Goal: Task Accomplishment & Management: Use online tool/utility

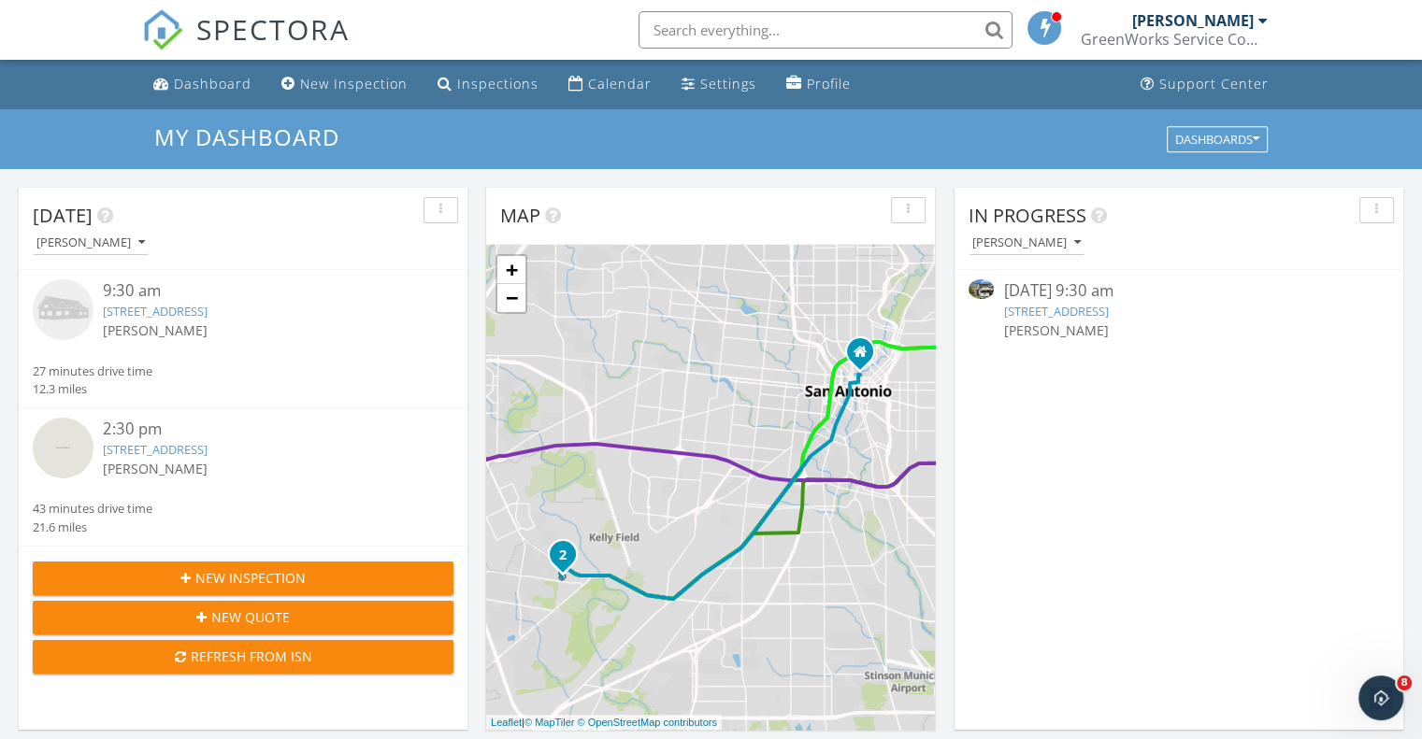
scroll to position [1729, 1450]
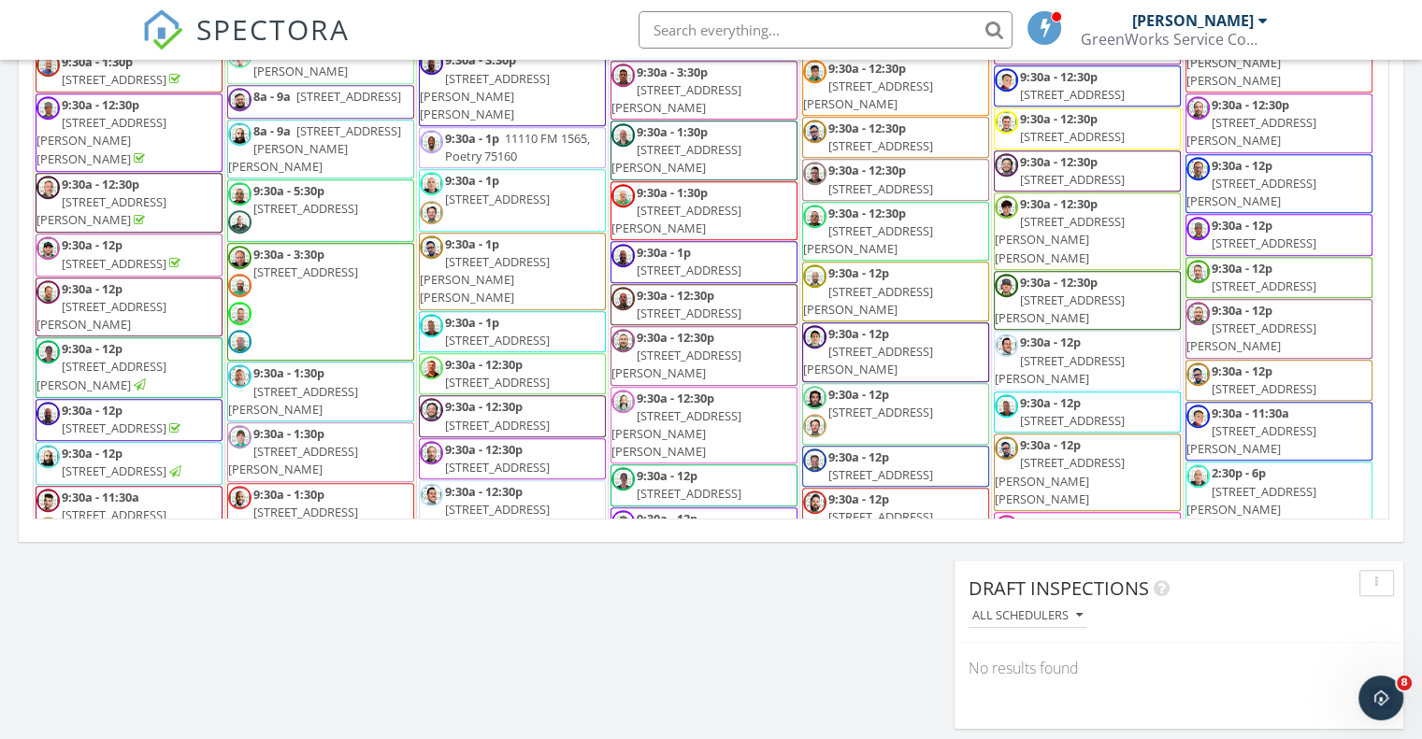
scroll to position [1689, 0]
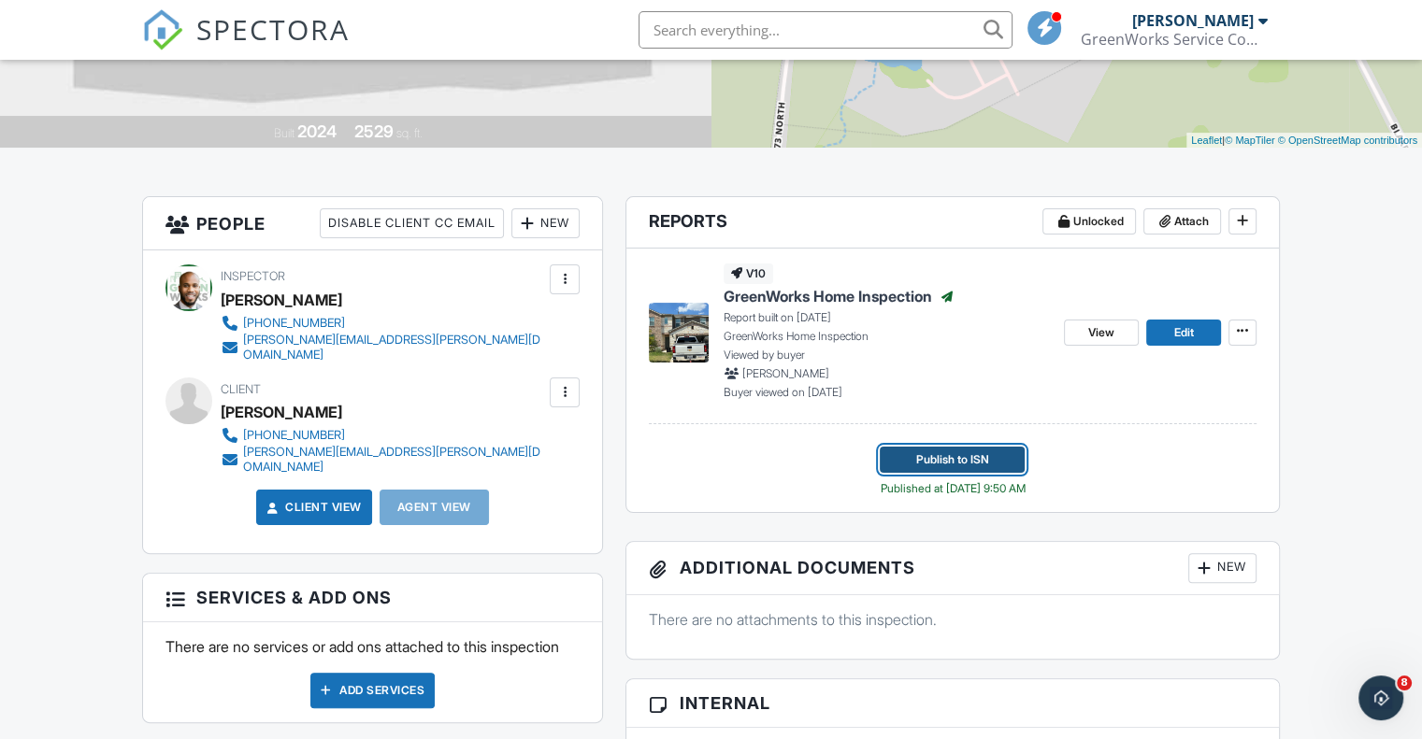
click at [958, 460] on span "Publish to ISN" at bounding box center [952, 460] width 73 height 19
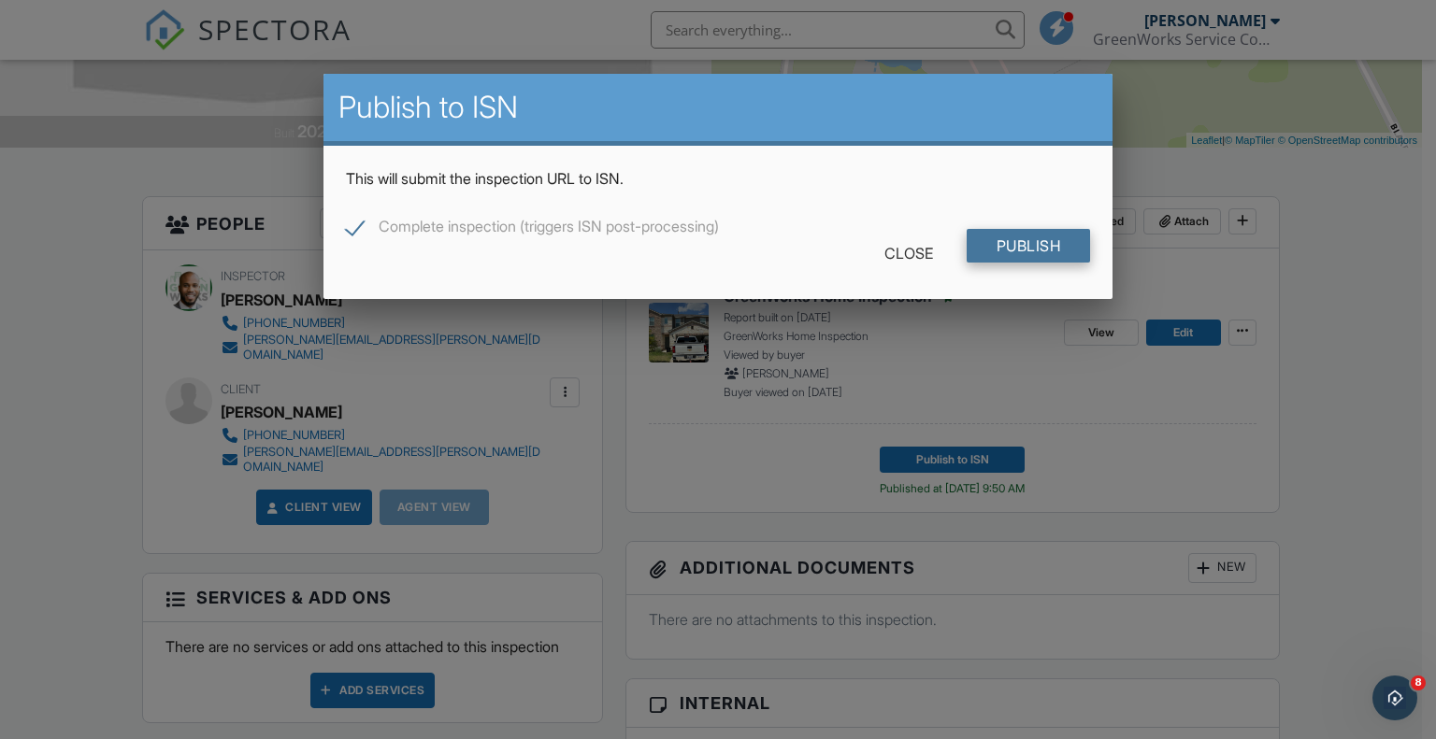
click at [1028, 238] on input "Publish" at bounding box center [1029, 246] width 124 height 34
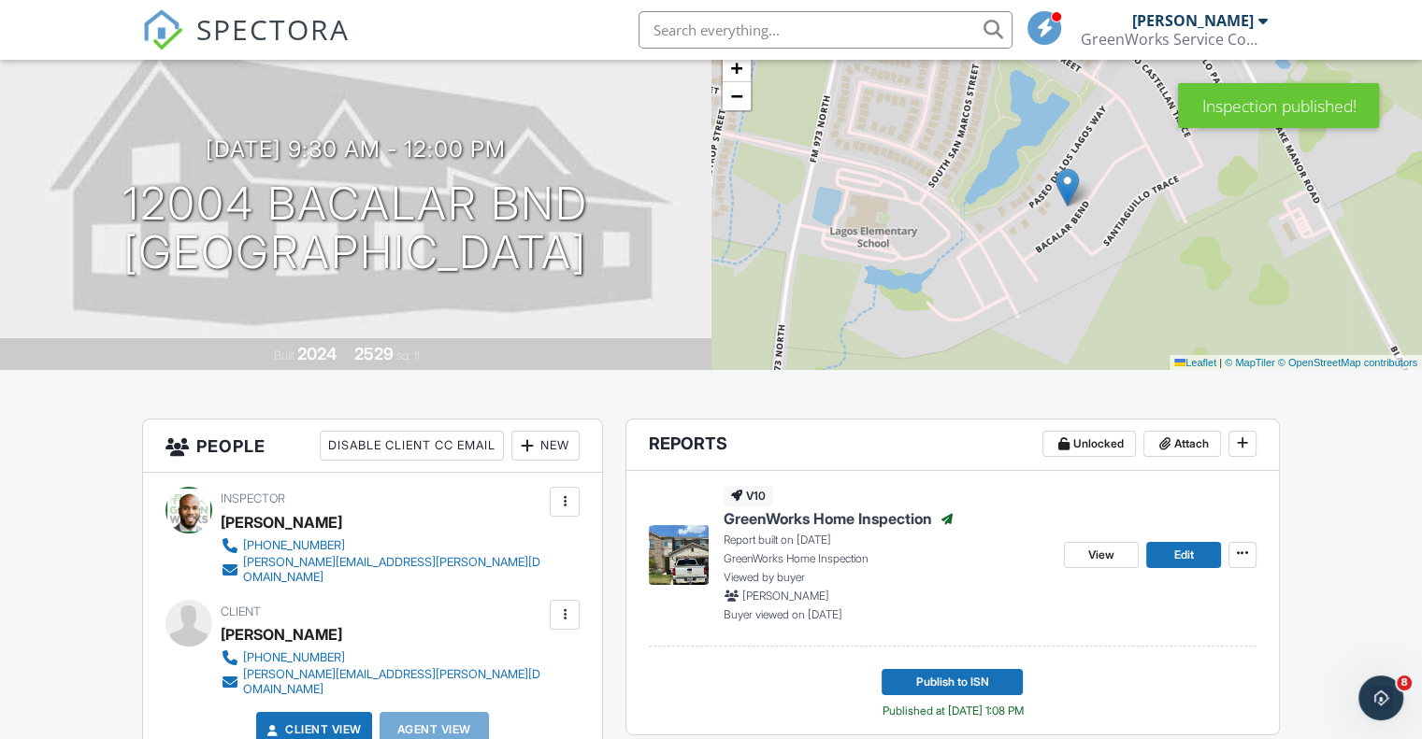
scroll to position [249, 0]
